Goal: Navigation & Orientation: Find specific page/section

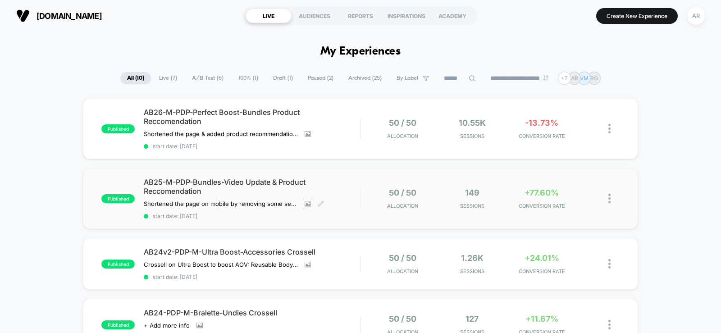
click at [286, 181] on span "AB25-M-PDP-Bundles-Video Update & Product Reccomendation" at bounding box center [252, 187] width 216 height 18
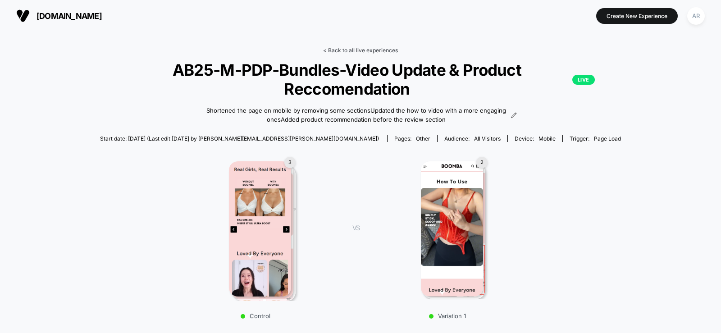
click at [326, 51] on link "< Back to all live experiences" at bounding box center [360, 50] width 75 height 7
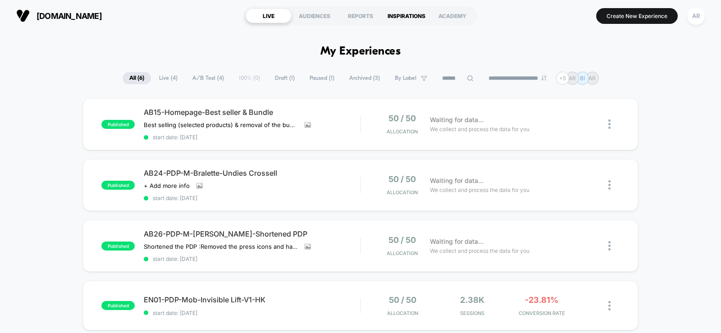
click at [400, 17] on div "INSPIRATIONS" at bounding box center [406, 16] width 46 height 14
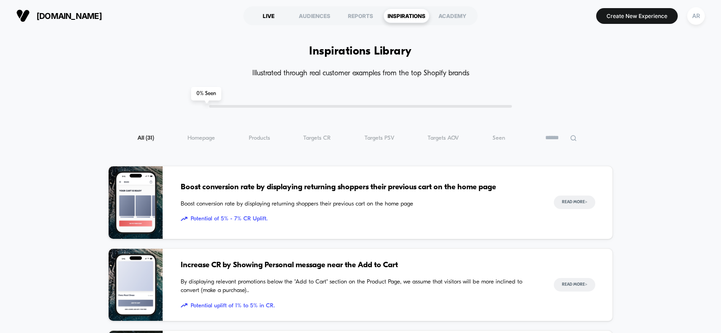
click at [269, 18] on div "LIVE" at bounding box center [269, 16] width 46 height 14
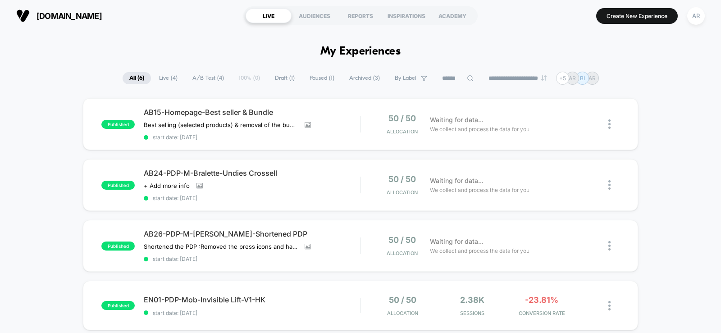
click at [683, 74] on div "**********" at bounding box center [360, 78] width 721 height 13
drag, startPoint x: 674, startPoint y: 104, endPoint x: 675, endPoint y: 109, distance: 5.0
click at [674, 104] on div "published AB15-Homepage-Best seller & Bundle Best selling (selected products) &…" at bounding box center [360, 297] width 721 height 399
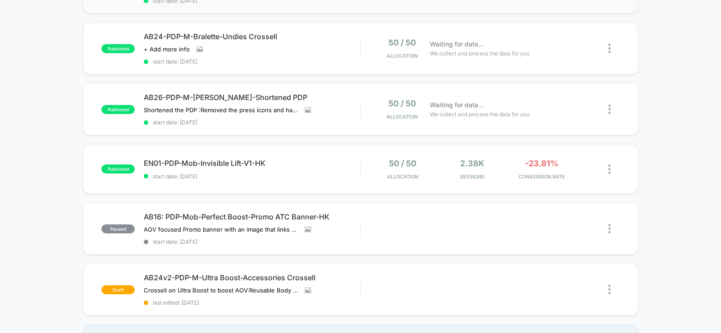
scroll to position [45, 0]
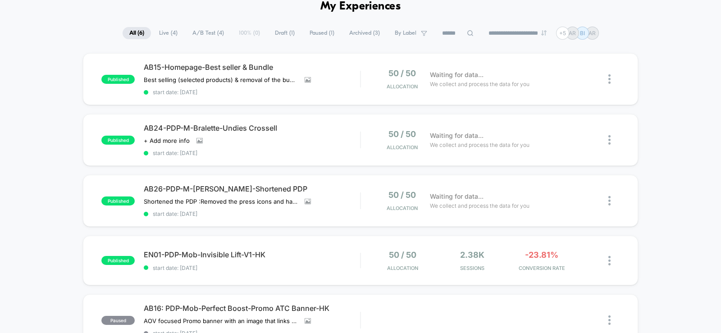
click at [683, 143] on div "published AB15-Homepage-Best seller & Bundle Best selling (selected products) &…" at bounding box center [360, 252] width 721 height 399
